Goal: Information Seeking & Learning: Find specific page/section

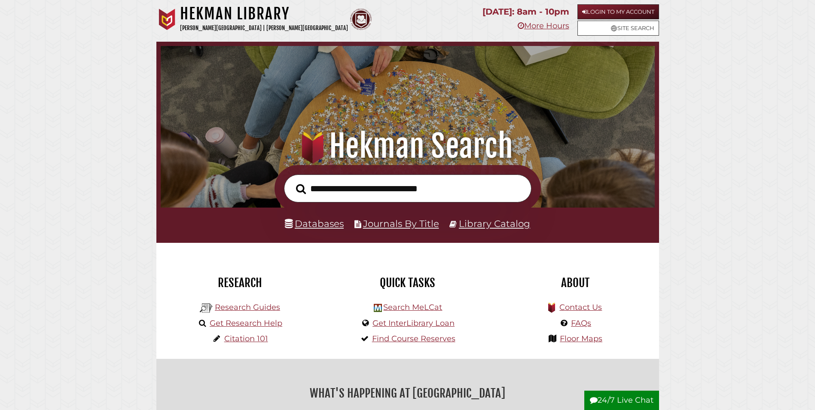
scroll to position [163, 490]
click at [621, 9] on link "Login to My Account" at bounding box center [618, 11] width 82 height 15
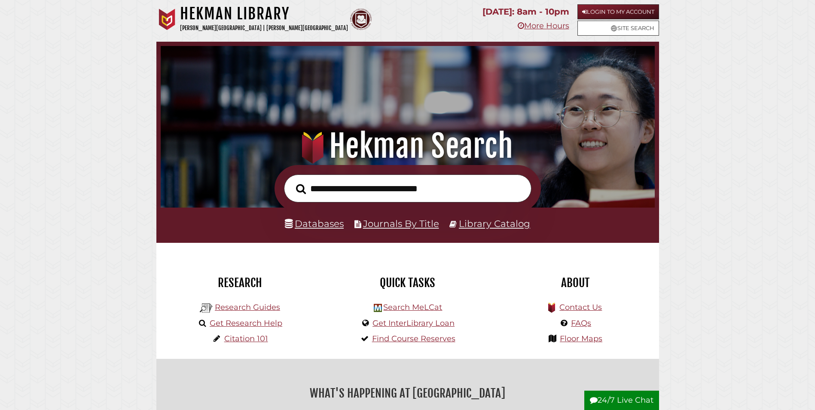
scroll to position [163, 490]
click at [330, 226] on link "Databases" at bounding box center [314, 223] width 59 height 11
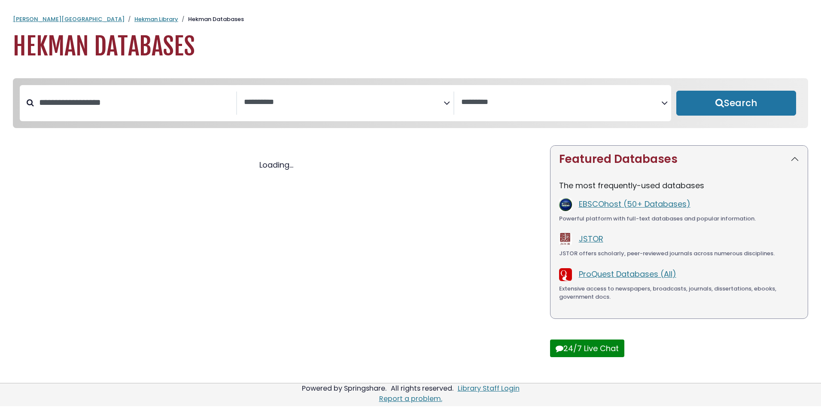
select select "Database Subject Filter"
select select "Database Vendors Filter"
select select "Database Subject Filter"
select select "Database Vendors Filter"
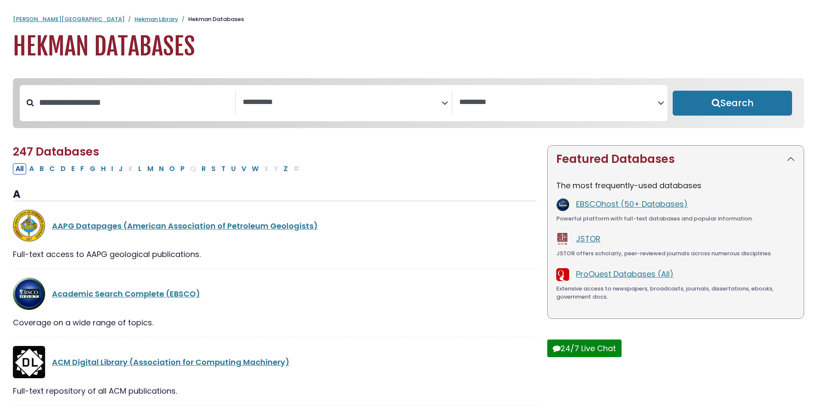
drag, startPoint x: 362, startPoint y: 122, endPoint x: 373, endPoint y: 122, distance: 10.7
click at [370, 121] on div "**********" at bounding box center [344, 103] width 648 height 36
click at [381, 103] on textarea "Search" at bounding box center [342, 102] width 198 height 9
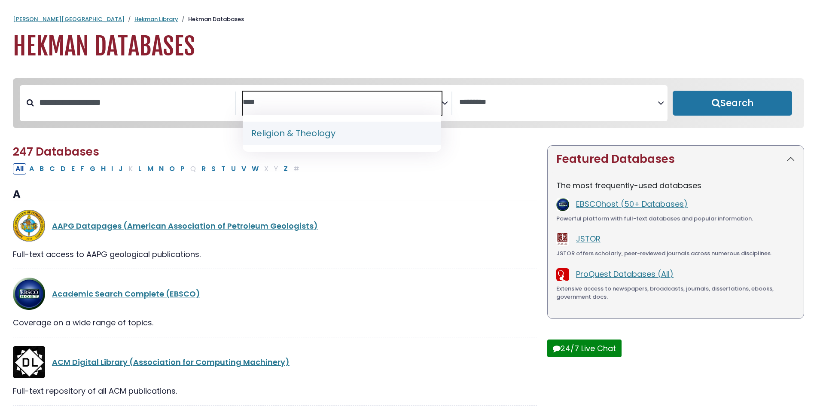
type textarea "****"
select select "*****"
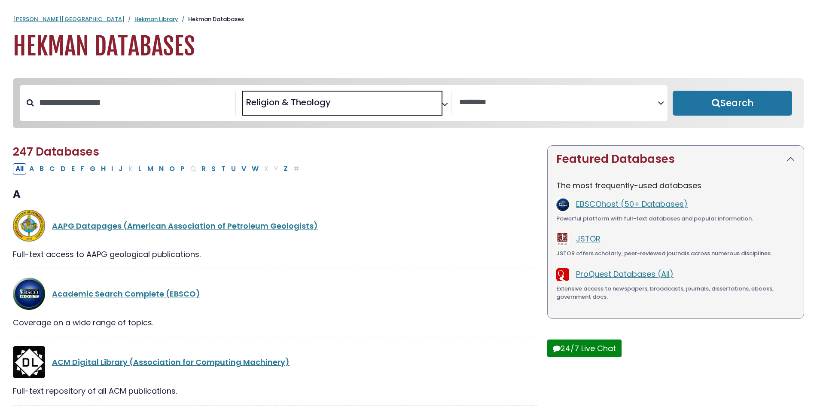
scroll to position [402, 0]
click at [771, 98] on button "Search" at bounding box center [732, 103] width 119 height 25
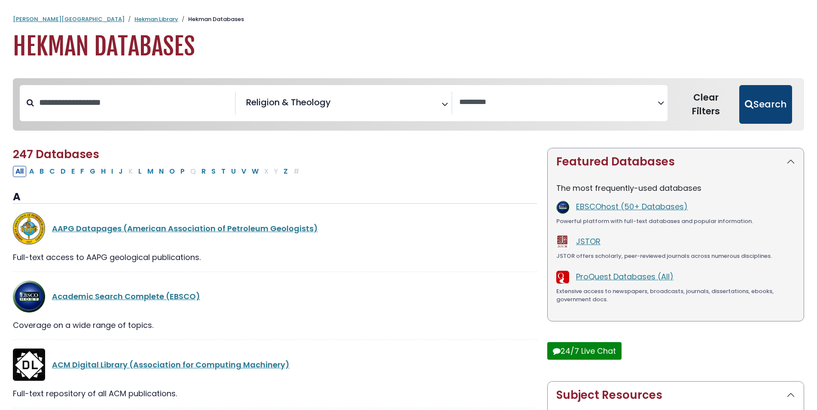
select select "Database Vendors Filter"
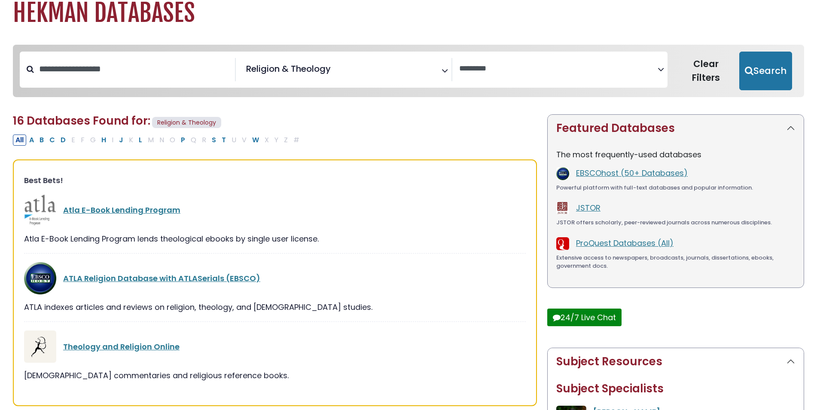
scroll to position [43, 0]
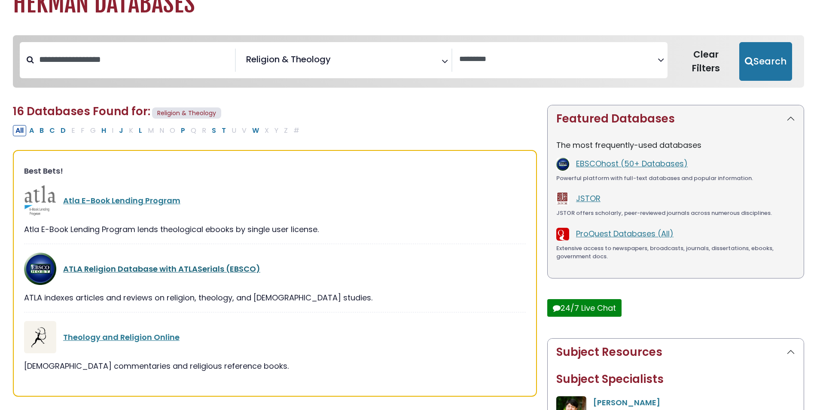
click at [149, 271] on link "ATLA Religion Database with ATLASerials (EBSCO)" at bounding box center [161, 268] width 197 height 11
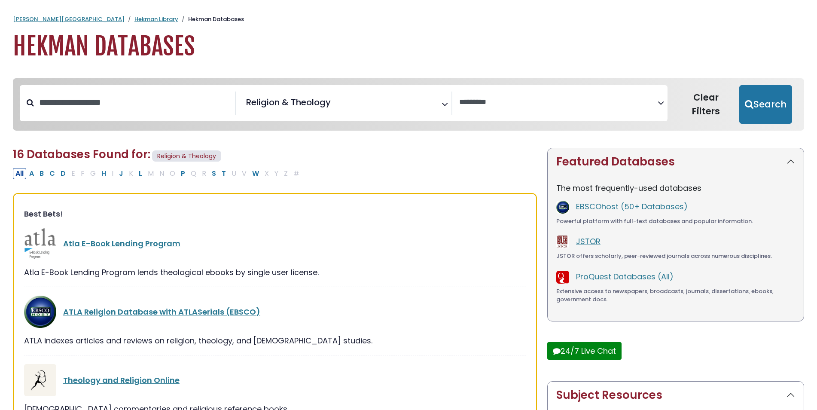
select select "Database Vendors Filter"
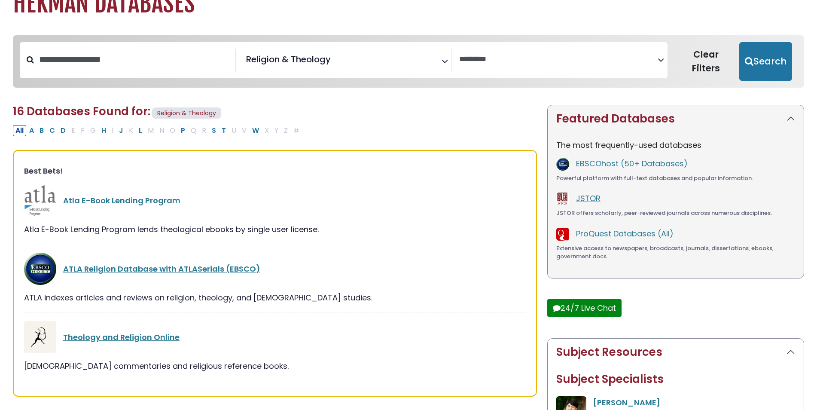
scroll to position [402, 0]
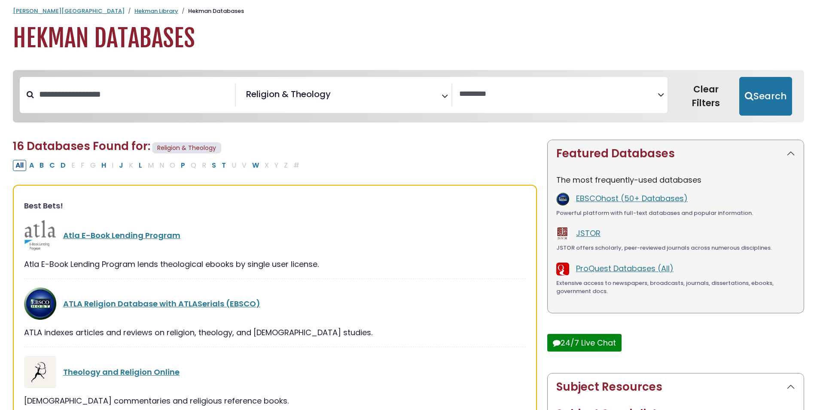
select select "Database Subject Filter"
select select "Database Vendors Filter"
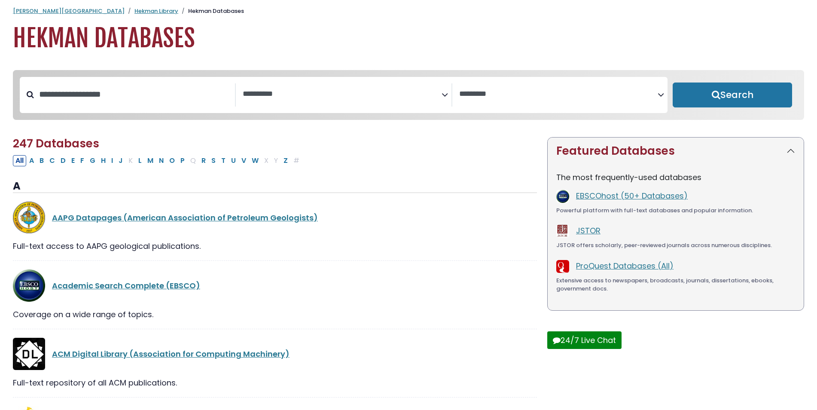
scroll to position [0, 0]
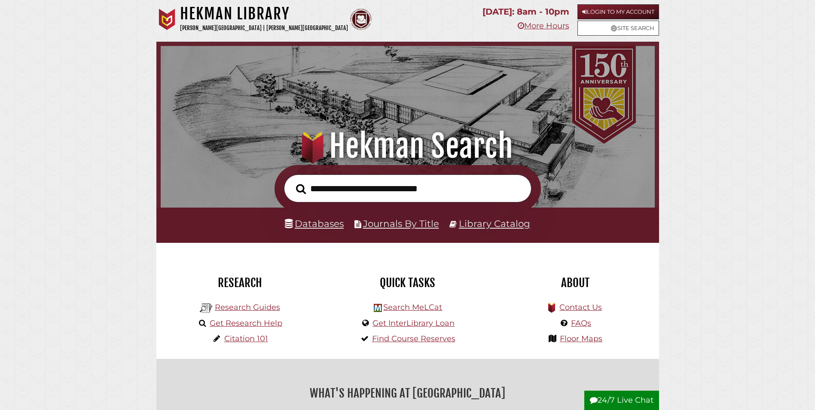
scroll to position [163, 490]
click at [419, 186] on input "text" at bounding box center [407, 188] width 247 height 28
type input "**********"
click at [292, 181] on button "Search" at bounding box center [301, 188] width 18 height 15
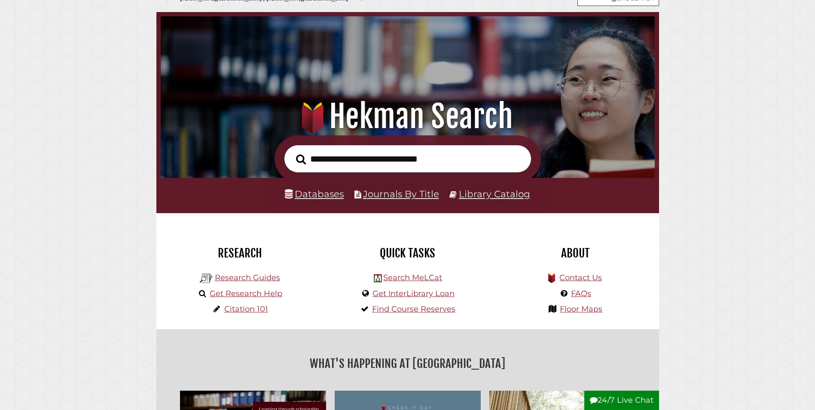
scroll to position [43, 0]
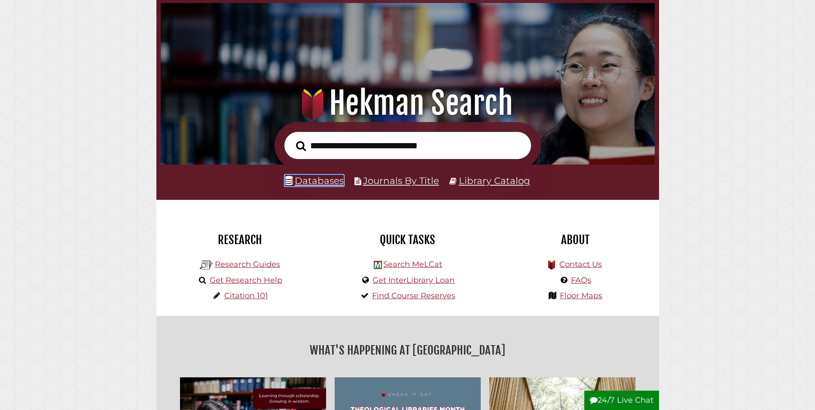
click at [315, 180] on link "Databases" at bounding box center [314, 180] width 59 height 11
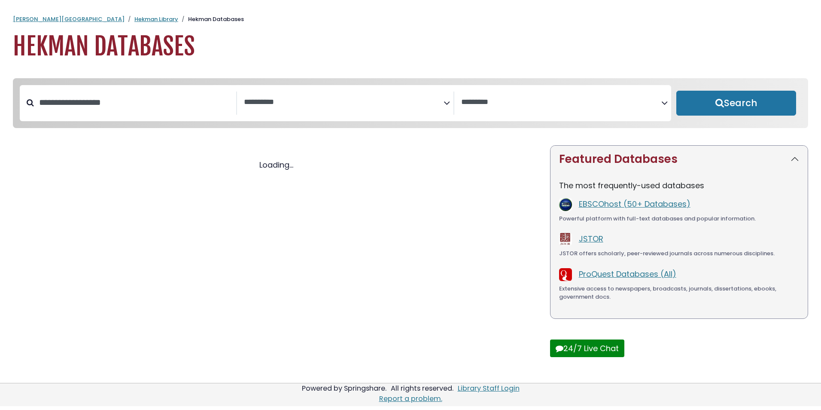
select select "Database Subject Filter"
select select "Database Vendors Filter"
select select "Database Subject Filter"
select select "Database Vendors Filter"
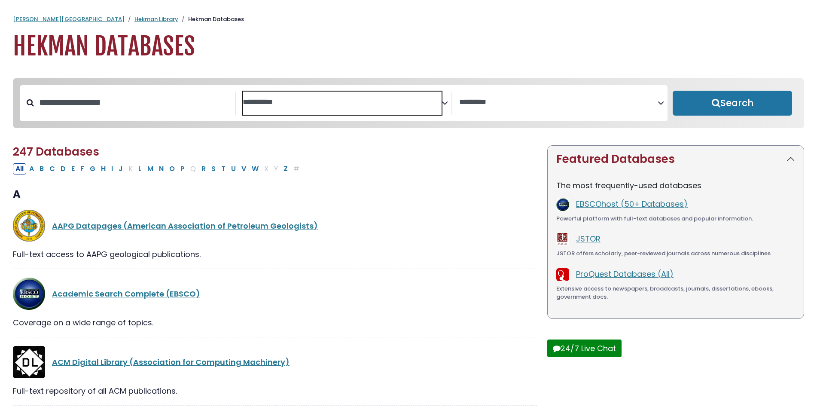
click at [357, 97] on span "Search filters" at bounding box center [342, 101] width 198 height 11
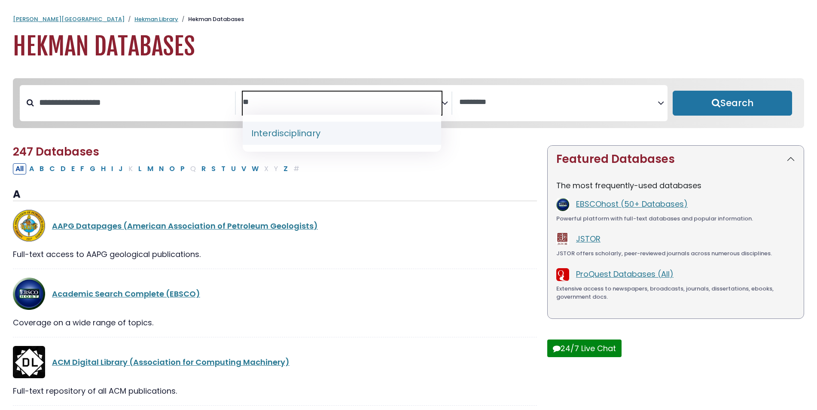
type textarea "*"
type textarea "*****"
select select "*****"
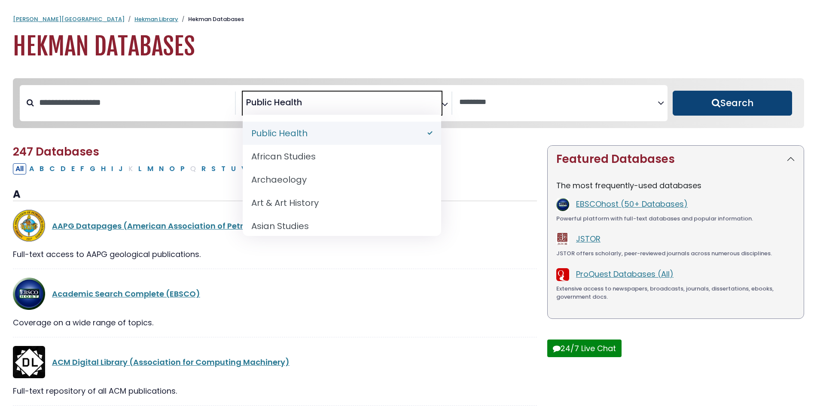
drag, startPoint x: 738, startPoint y: 104, endPoint x: 733, endPoint y: 103, distance: 4.7
click at [738, 104] on button "Search" at bounding box center [732, 103] width 119 height 25
select select "Database Vendors Filter"
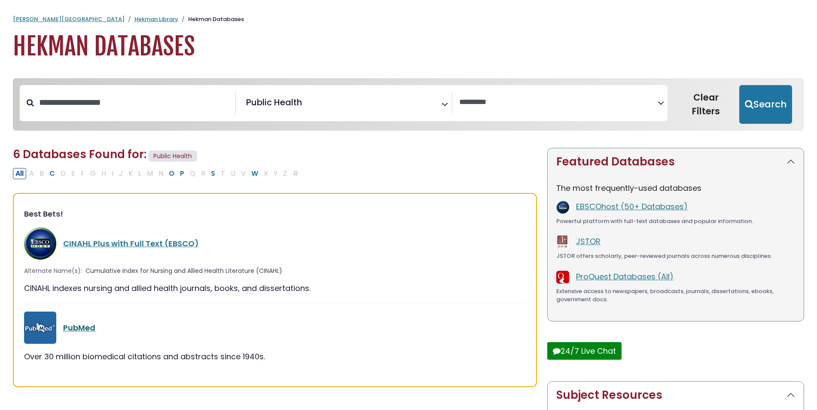
click at [81, 327] on link "PubMed" at bounding box center [79, 327] width 32 height 11
